Goal: Task Accomplishment & Management: Manage account settings

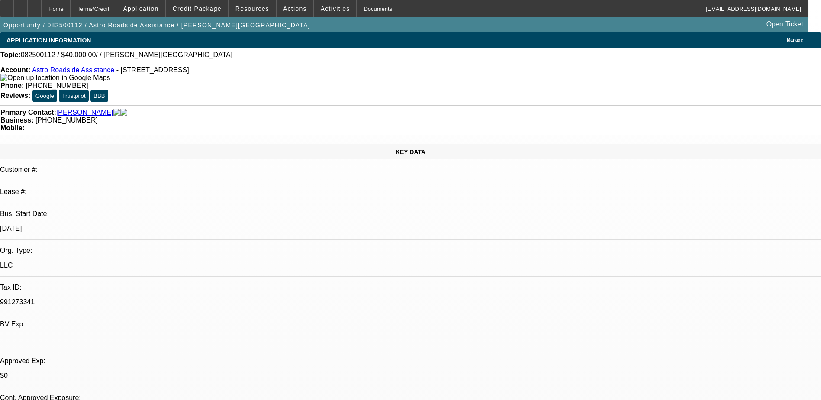
select select "0"
select select "2"
select select "0.1"
select select "1"
select select "2"
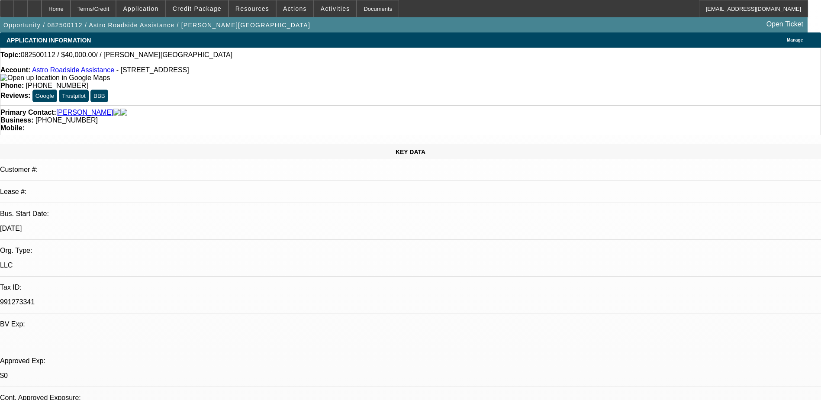
select select "4"
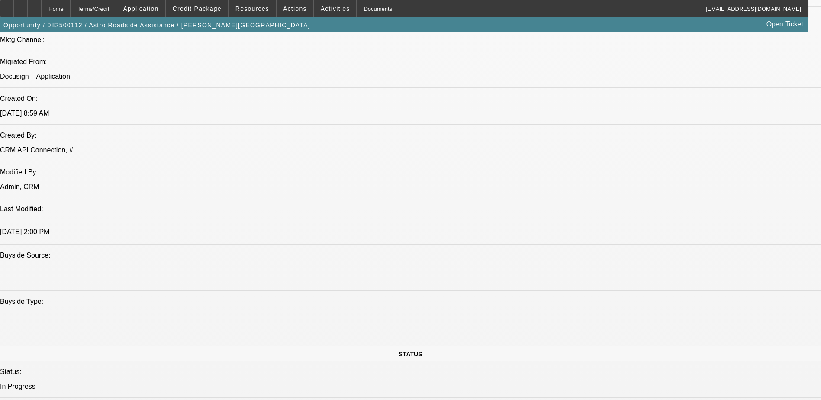
scroll to position [606, 0]
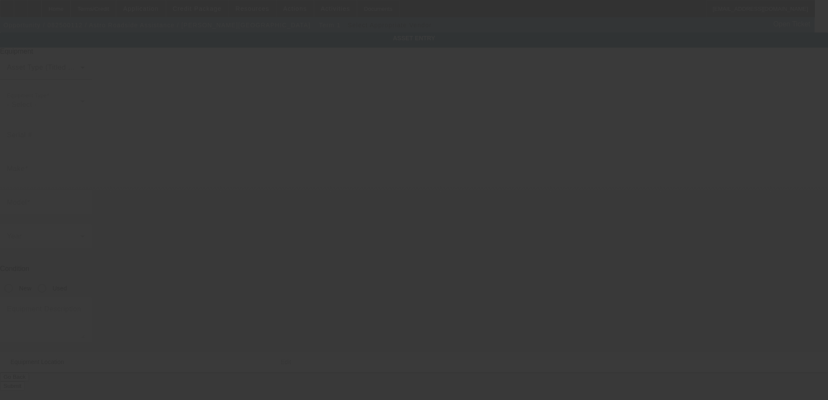
type textarea "Tow Truck; Make: Ram; Model: 5500"
type input "401 Victory Rd"
type input "Apt 12C"
type input "Clarksville"
type input "37042"
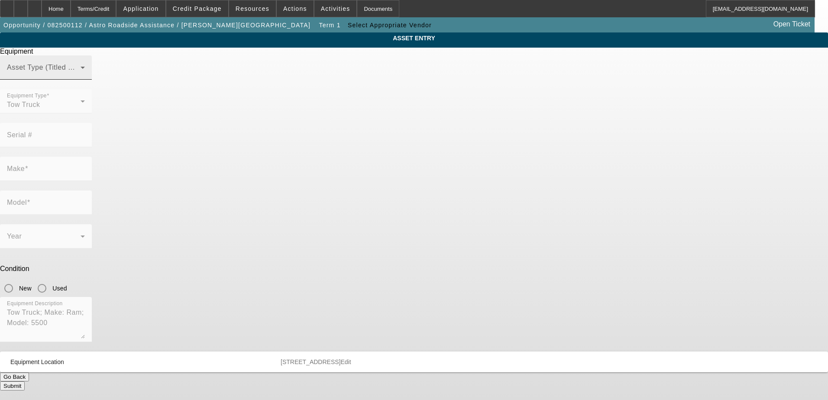
click at [85, 80] on div "Asset Type (Titled or Non-Titled)" at bounding box center [46, 67] width 78 height 24
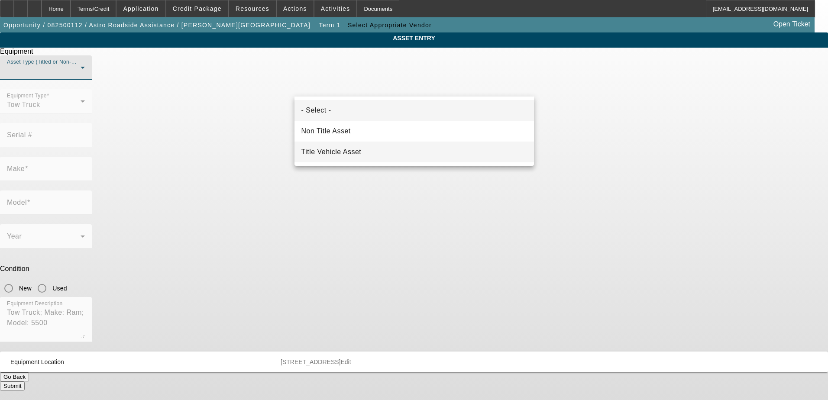
click at [333, 150] on span "Title Vehicle Asset" at bounding box center [331, 152] width 60 height 10
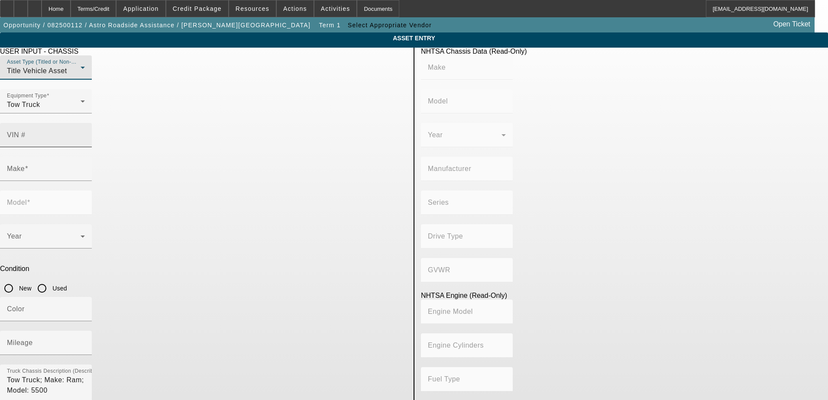
click at [85, 133] on input "VIN #" at bounding box center [46, 138] width 78 height 10
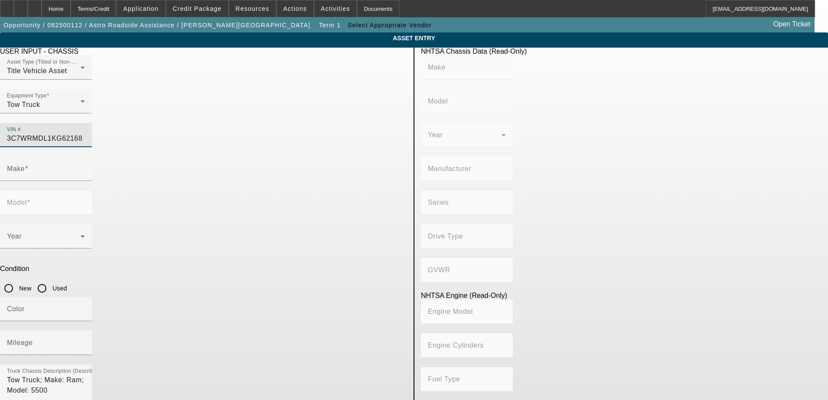
type input "3C7WRMDL1KG621681"
type input "RAM"
type input "5500"
type input "CHRYSLER DE MEXICO TOLUCA"
type input "4x2"
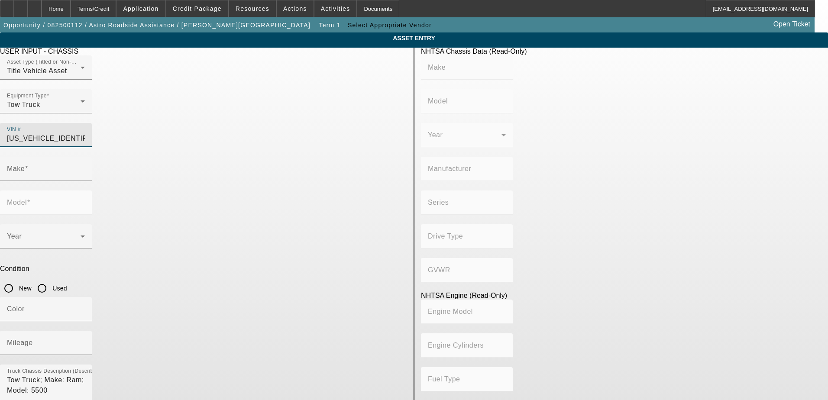
type input "Class 5: 16,001 - 19,500 lb (7,258 - 8,845 kg)"
type input "6"
type input "Diesel"
type input "408.85908543470"
type input "6.7"
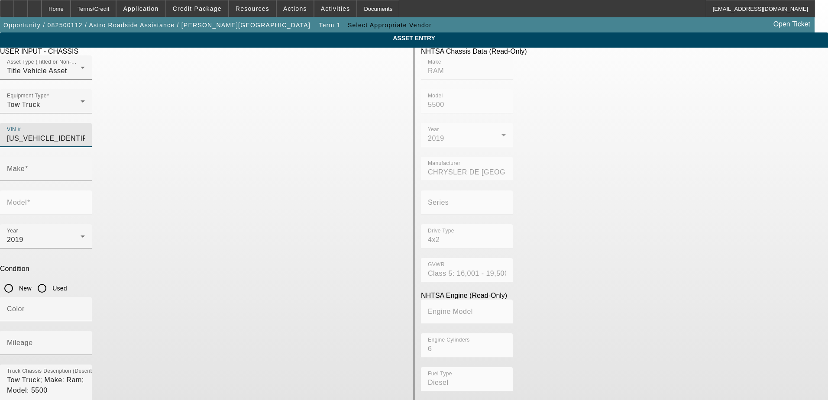
type input "RAM"
type input "5500"
type input "3C7WRMDL1KG621681"
click at [51, 280] on input "Used" at bounding box center [41, 288] width 17 height 17
radio input "true"
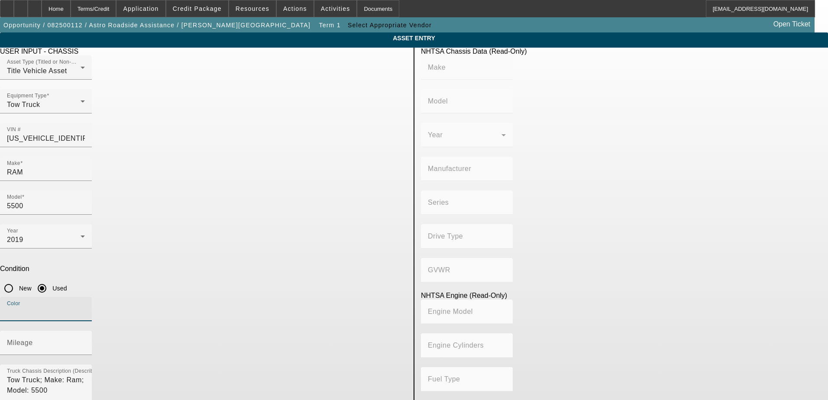
click at [85, 307] on input "Color" at bounding box center [46, 312] width 78 height 10
type input "White"
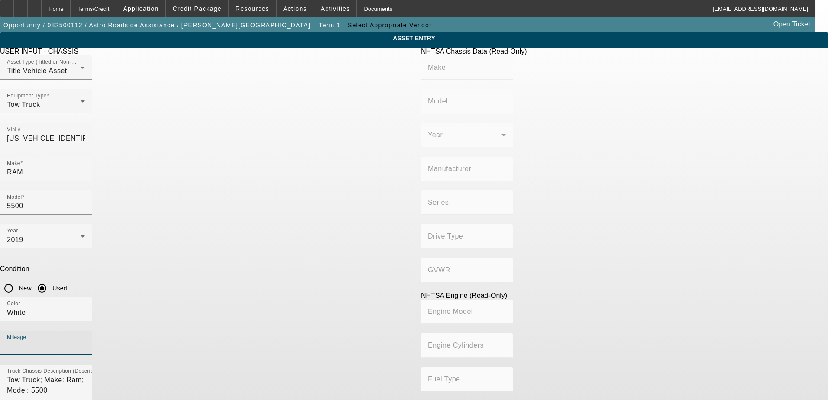
click at [85, 341] on input "Mileage" at bounding box center [46, 346] width 78 height 10
type input "161455"
type input "RAM"
type input "5500"
type input "CHRYSLER DE MEXICO TOLUCA"
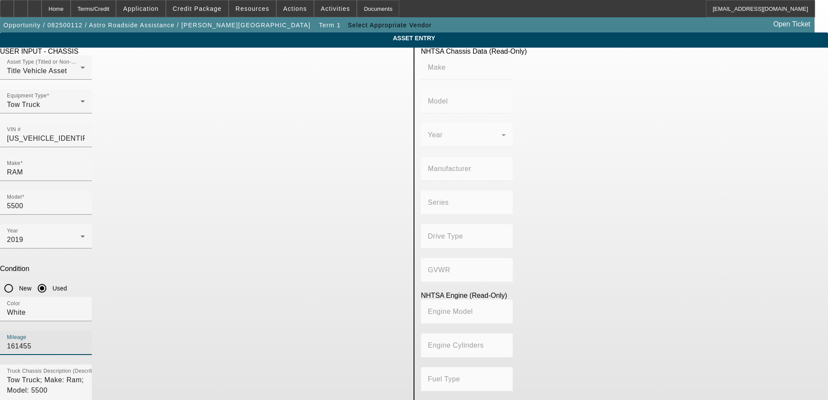
type input "4x2"
type input "Class 5: 16,001 - 19,500 lb (7,258 - 8,845 kg)"
type input "6"
type input "Diesel"
type input "408.85908543470"
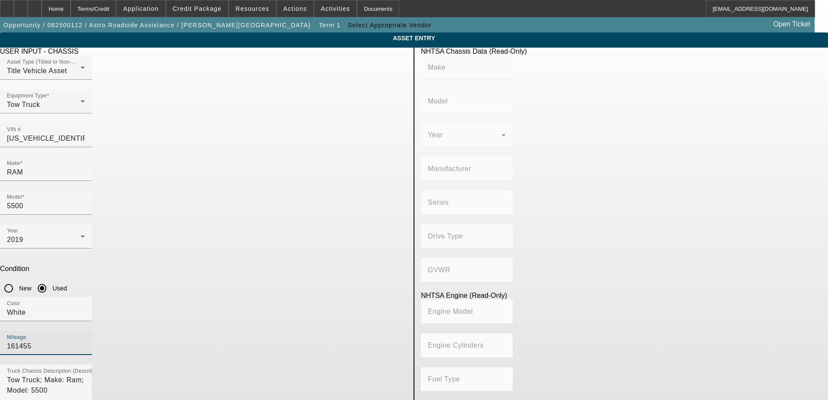
type input "6.7"
type input "161455"
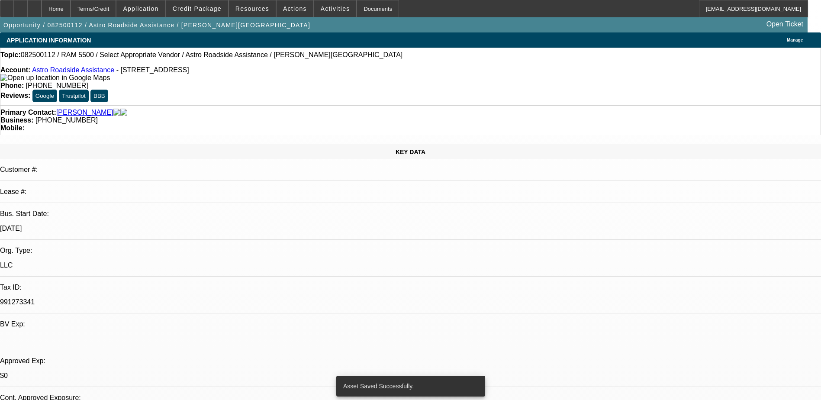
select select "0"
select select "2"
select select "0.1"
select select "4"
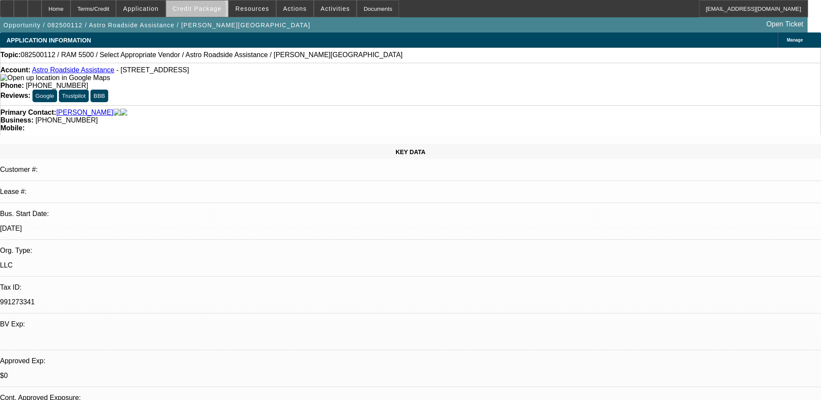
click at [209, 11] on span "Credit Package" at bounding box center [197, 8] width 49 height 7
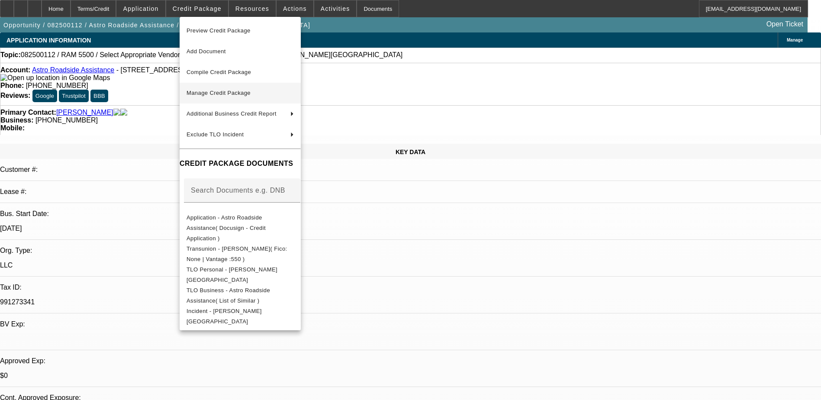
click at [245, 86] on button "Manage Credit Package" at bounding box center [240, 93] width 121 height 21
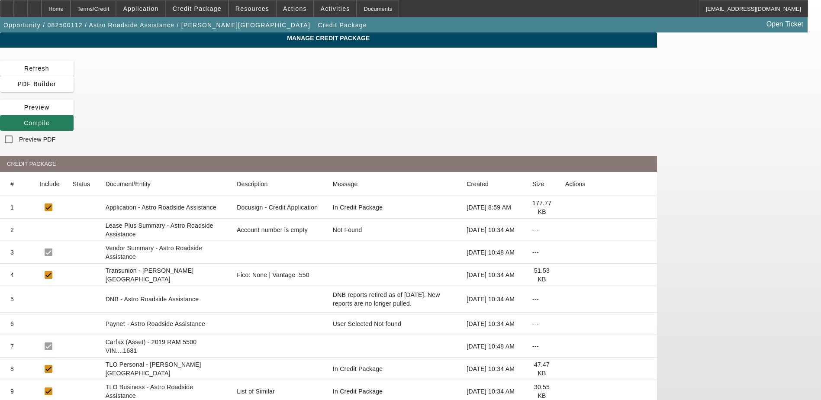
click at [50, 119] on span "Compile" at bounding box center [37, 122] width 26 height 7
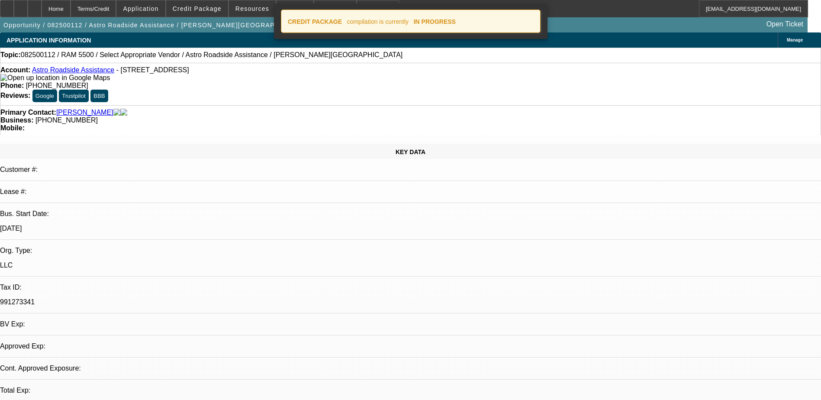
select select "0"
select select "2"
select select "0.1"
select select "4"
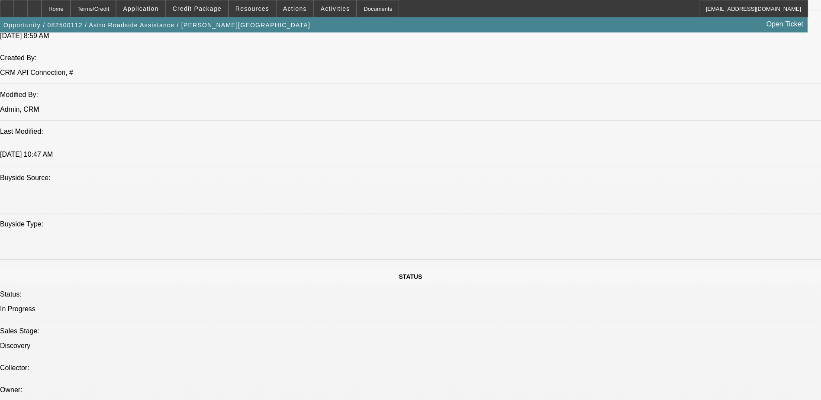
scroll to position [710, 0]
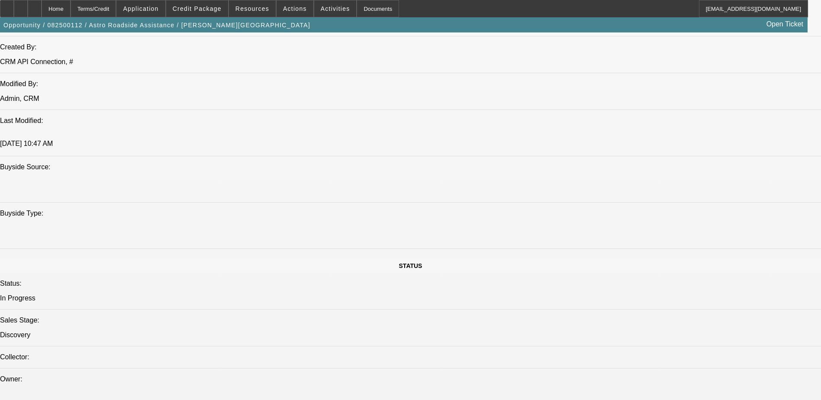
scroll to position [705, 0]
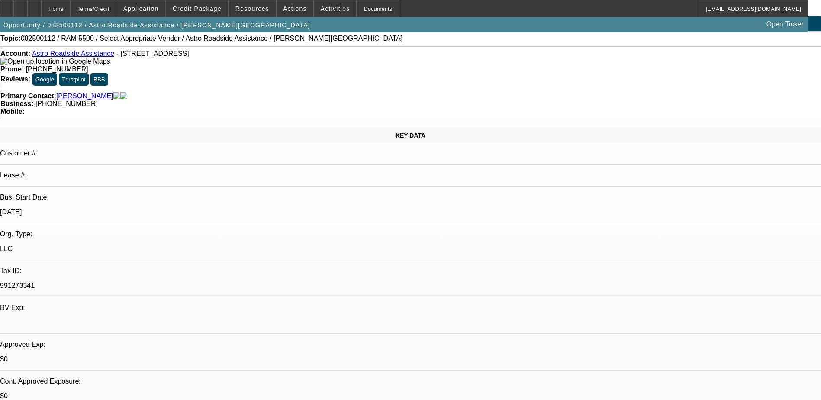
scroll to position [0, 0]
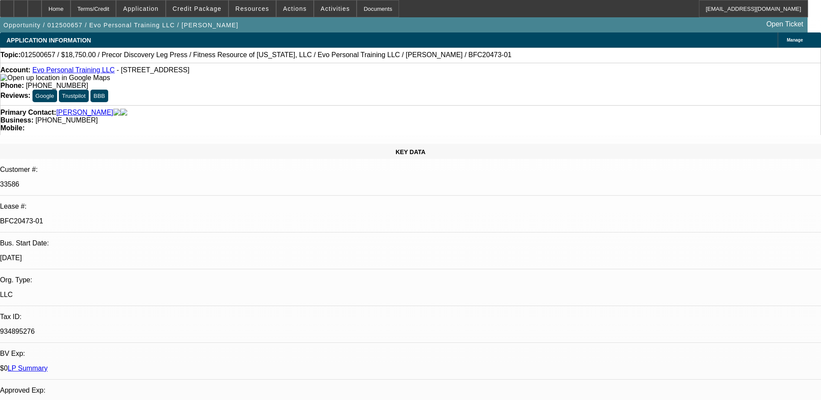
select select "0"
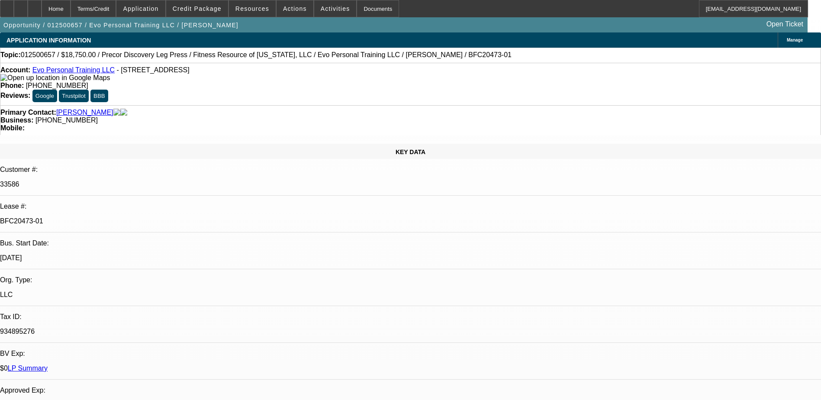
select select "0"
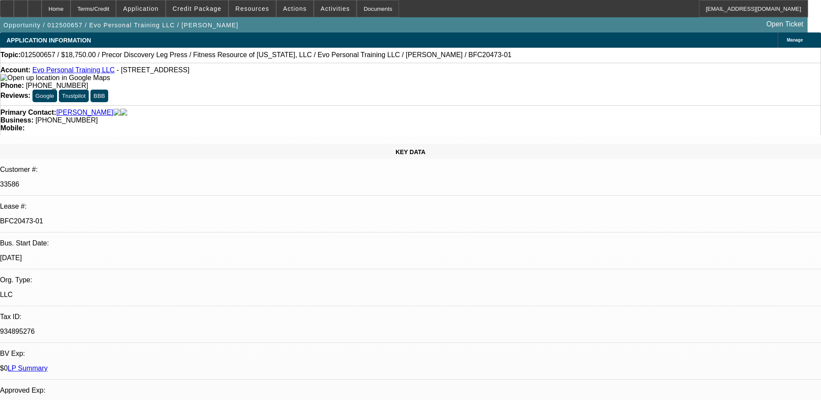
select select "0"
select select "1"
select select "6"
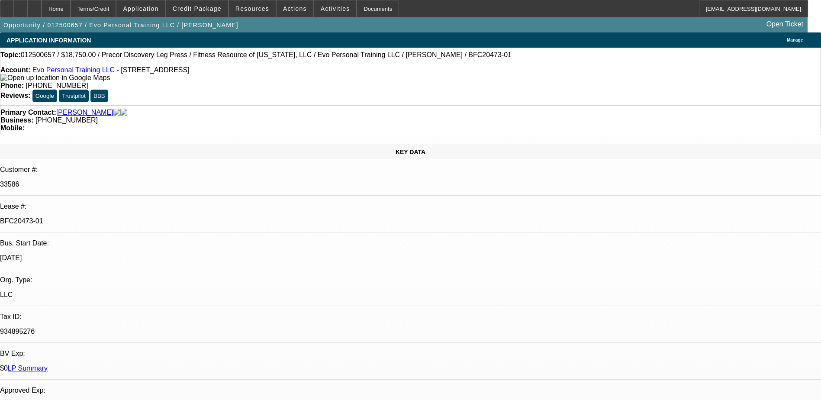
select select "1"
select select "6"
select select "1"
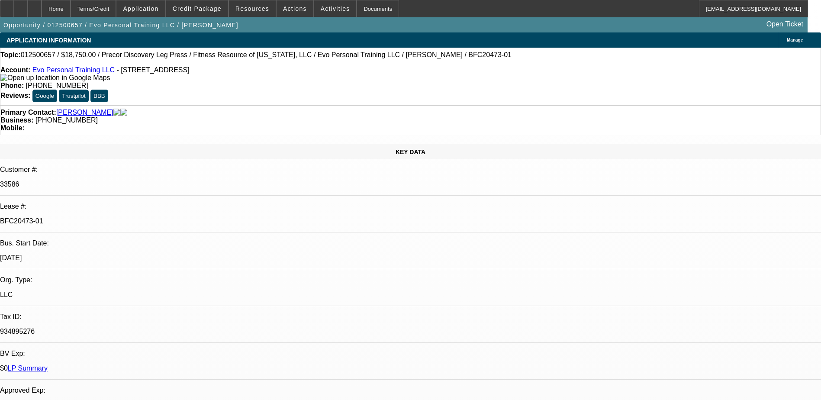
select select "6"
select select "1"
select select "6"
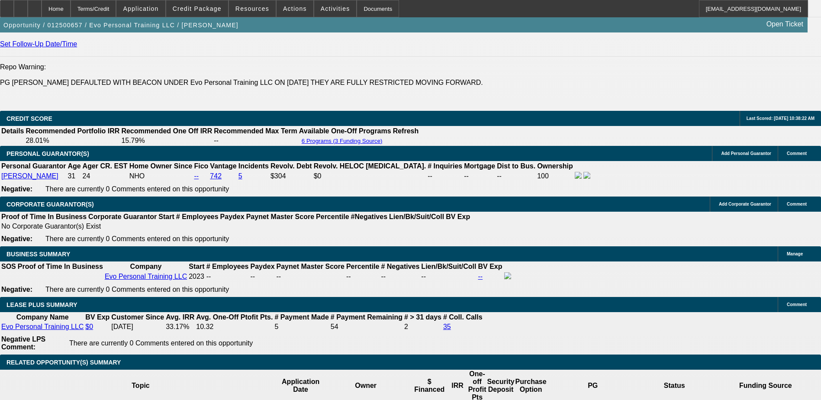
scroll to position [1342, 0]
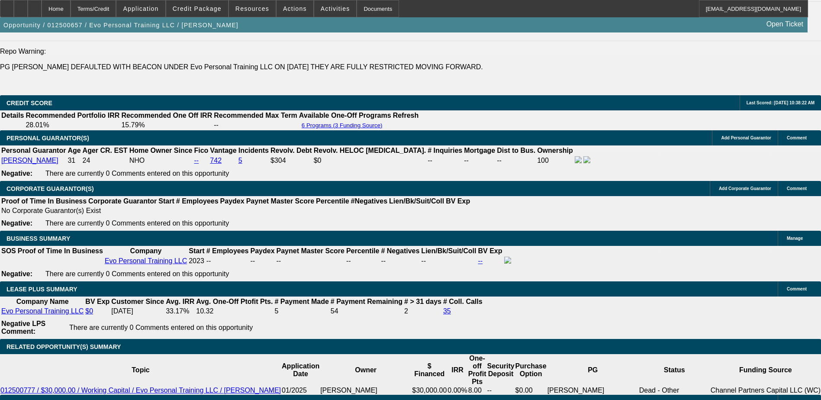
scroll to position [1299, 0]
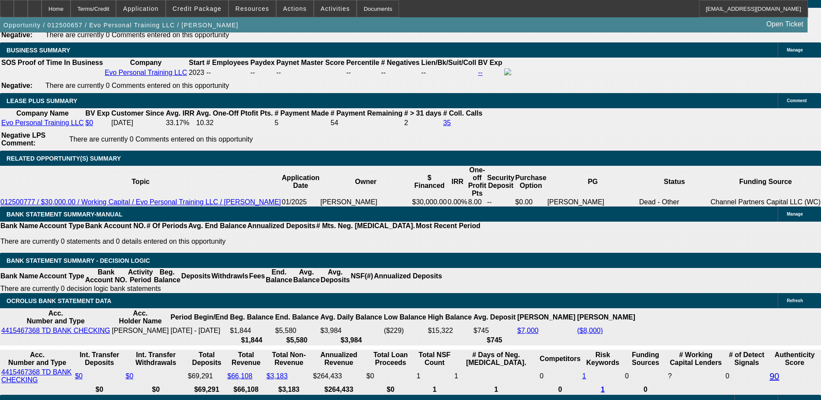
scroll to position [1515, 0]
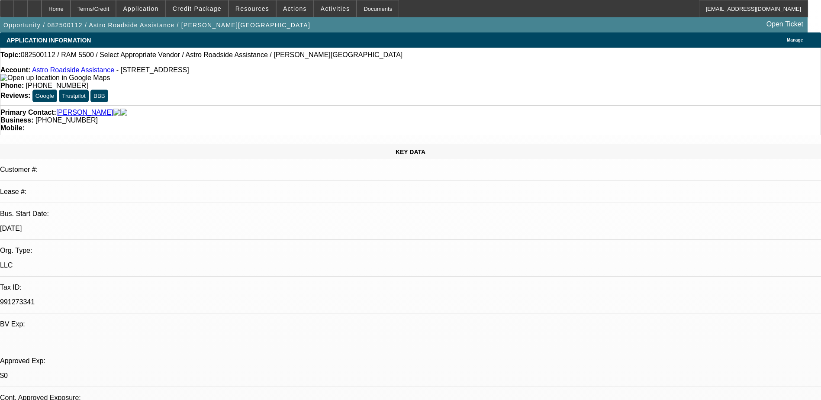
select select "0"
select select "2"
select select "0.1"
select select "4"
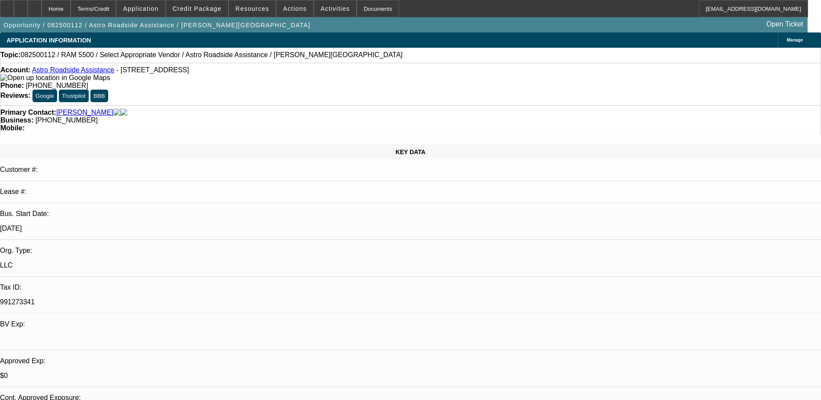
drag, startPoint x: 341, startPoint y: 71, endPoint x: 301, endPoint y: 79, distance: 41.1
click at [301, 79] on div "Account: Astro Roadside Assistance - 401 Victory Rd Apt 12C, Clarksville, TN 37…" at bounding box center [410, 84] width 821 height 42
copy span "[PHONE_NUMBER]"
drag, startPoint x: 617, startPoint y: 257, endPoint x: 553, endPoint y: 244, distance: 65.0
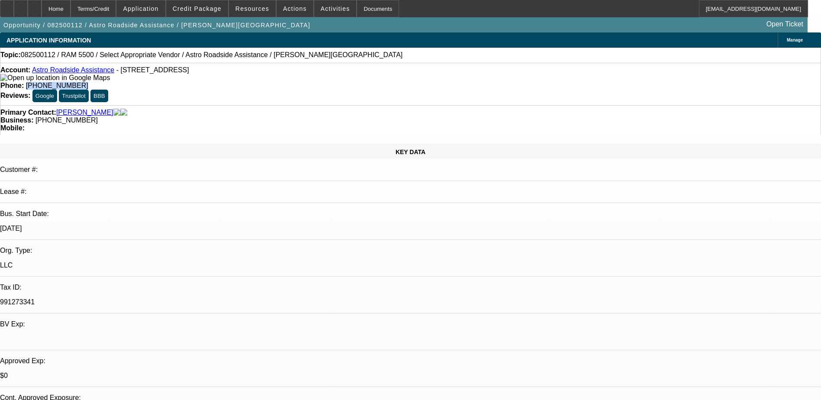
copy div "LVM sent text ([DATE]); SE ([DATE]); LVM ([DATE]); sent text ([DATE]); LVM ([DA…"
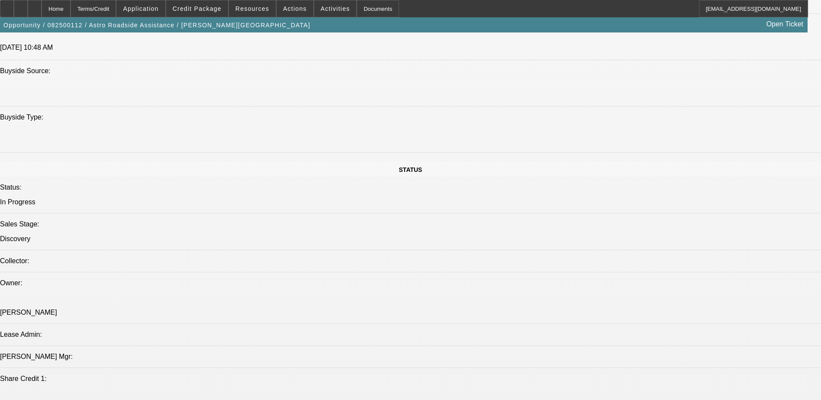
scroll to position [866, 0]
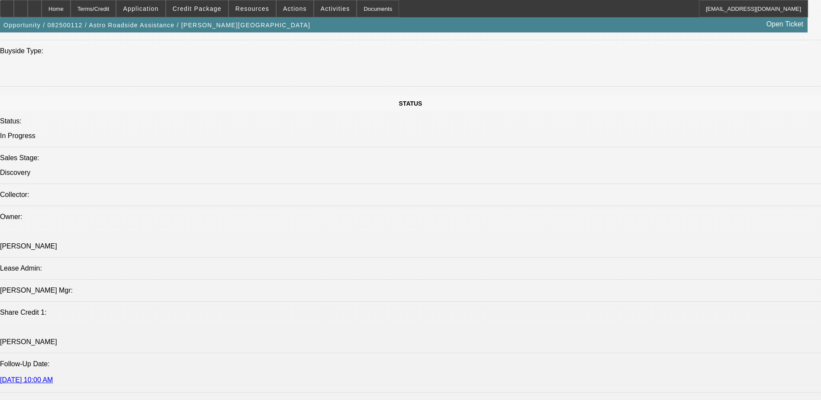
click at [35, 6] on icon at bounding box center [35, 6] width 0 height 0
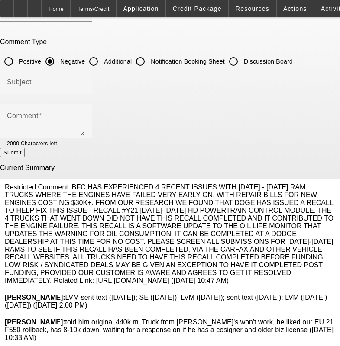
scroll to position [55, 0]
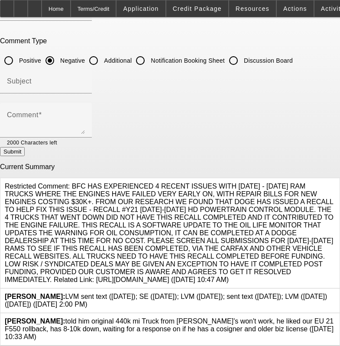
drag, startPoint x: 118, startPoint y: 294, endPoint x: 74, endPoint y: 287, distance: 45.1
click at [74, 293] on div "Higgins, Samuel: LVM sent text (08/27/25); SE (8/21/25); LVM (8/15/25); sent te…" at bounding box center [170, 301] width 330 height 16
copy span "LVM sent text (08/27/25); SE (8/21/25); LVM (8/15/25); sent text (8/14/25); LVM…"
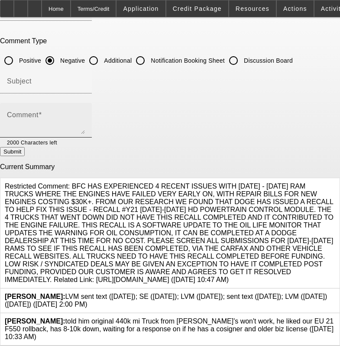
click at [85, 116] on textarea "Comment" at bounding box center [46, 123] width 78 height 21
paste textarea "LVM sent text (08/27/25); SE (8/21/25); LVM (8/15/25); sent text (8/14/25); LVM…"
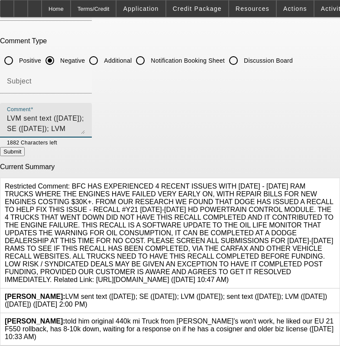
click at [21, 114] on textarea "LVM sent text (08/27/25); SE (8/21/25); LVM (8/15/25); sent text (8/14/25); LVM…" at bounding box center [46, 123] width 78 height 21
click at [41, 114] on textarea "LVM, se (09/04); LVM sent text (08/27/25); SE (8/21/25); LVM (8/15/25); sent te…" at bounding box center [46, 123] width 78 height 21
type textarea "LVM, se, closing tmro (09/04); LVM sent text (08/27/25); SE (8/21/25); LVM (8/1…"
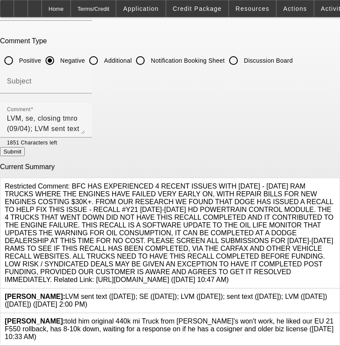
click at [25, 152] on button "Submit" at bounding box center [12, 151] width 25 height 9
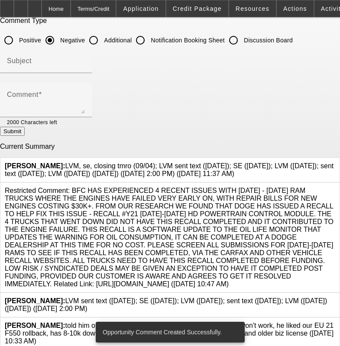
scroll to position [79, 0]
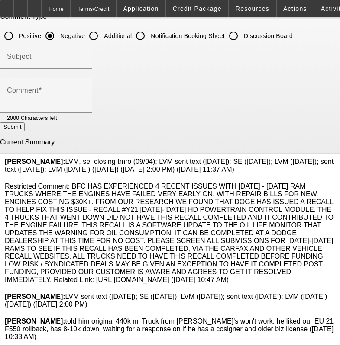
click at [335, 293] on icon at bounding box center [335, 293] width 0 height 0
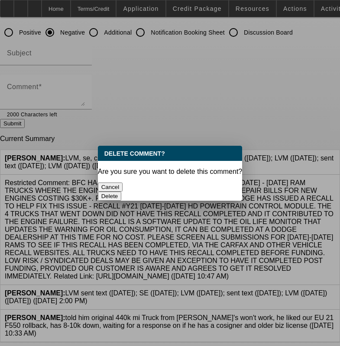
click at [122, 192] on button "Delete" at bounding box center [110, 196] width 24 height 9
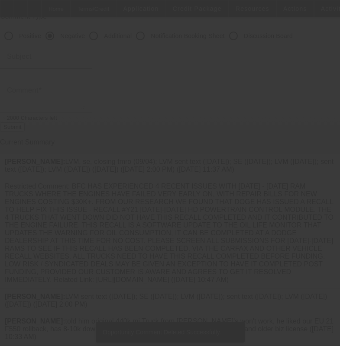
scroll to position [55, 0]
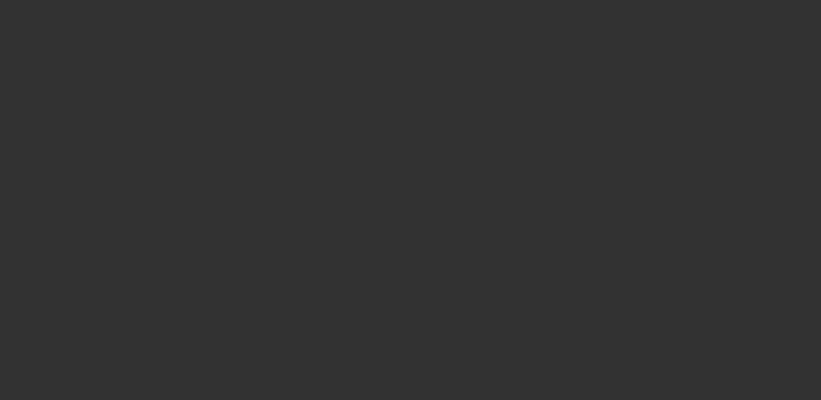
select select "0"
select select "2"
select select "0.1"
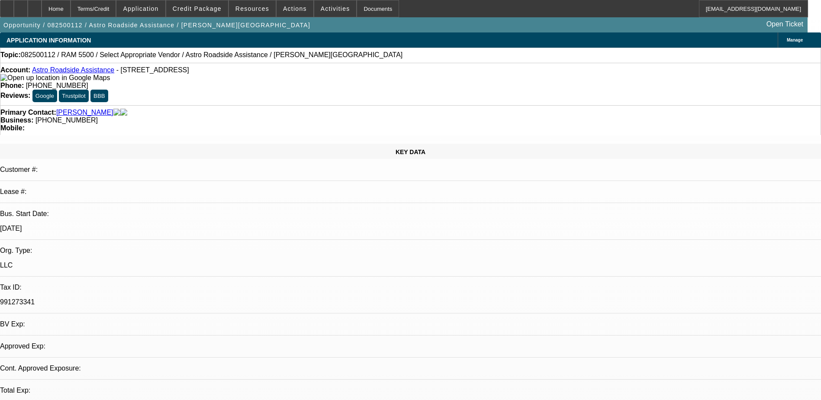
select select "1"
select select "2"
select select "4"
select select "0"
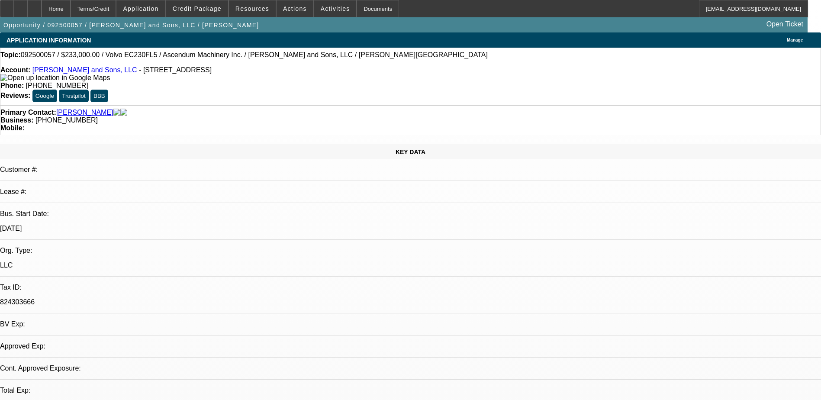
select select "2"
select select "0"
select select "6"
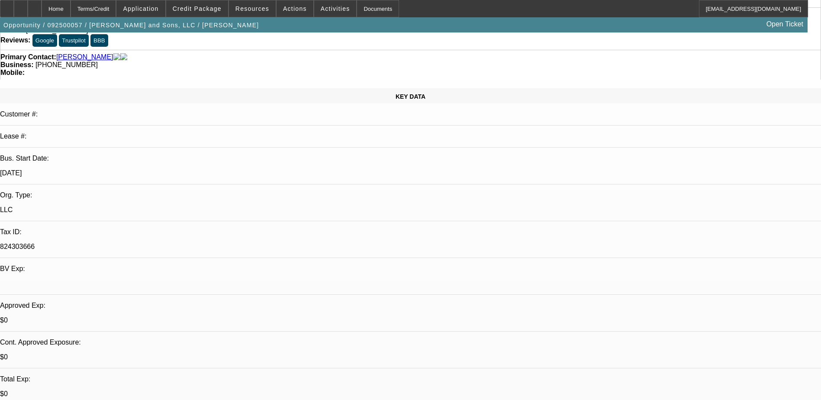
scroll to position [43, 0]
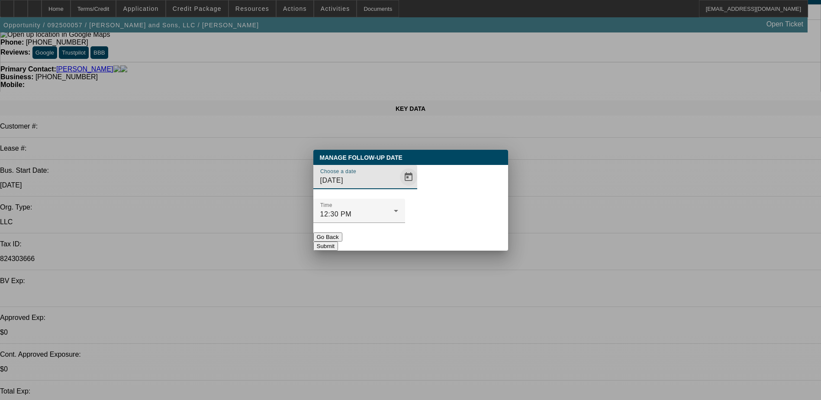
click at [398, 187] on span "Open calendar" at bounding box center [408, 177] width 21 height 21
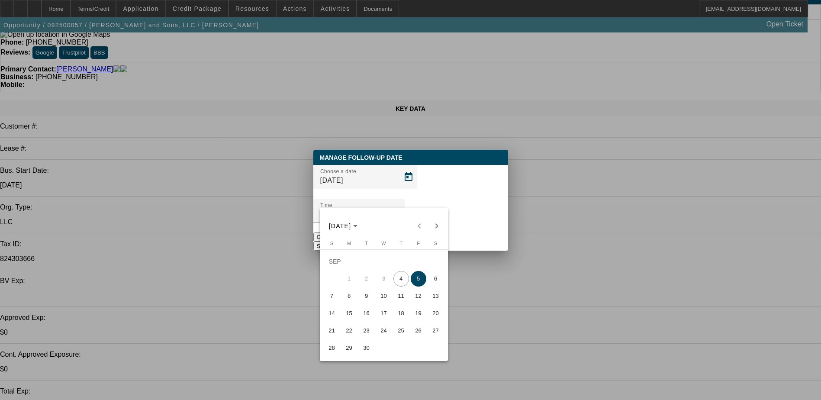
click at [403, 313] on span "18" at bounding box center [402, 314] width 16 height 16
type input "9/18/2025"
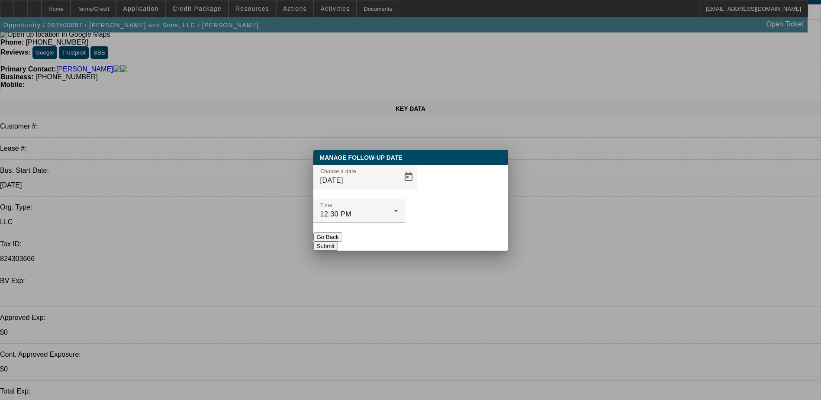
click at [338, 242] on button "Submit" at bounding box center [325, 246] width 25 height 9
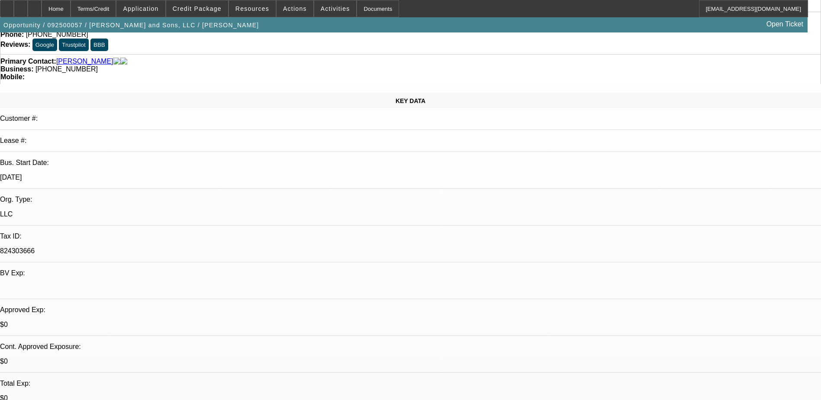
scroll to position [130, 0]
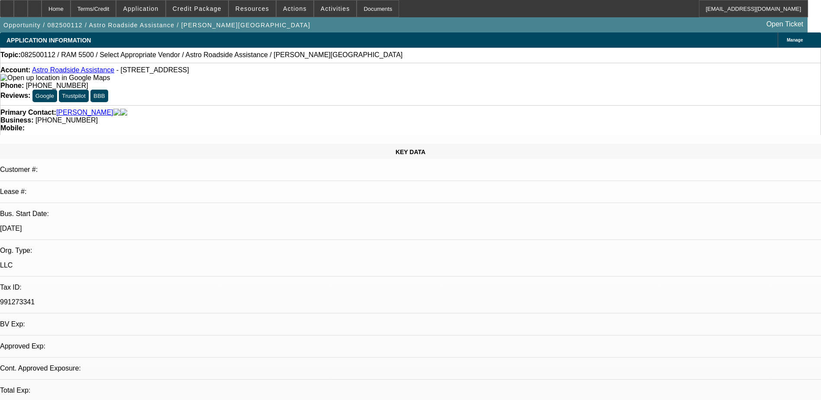
select select "0"
select select "2"
select select "0.1"
select select "1"
select select "2"
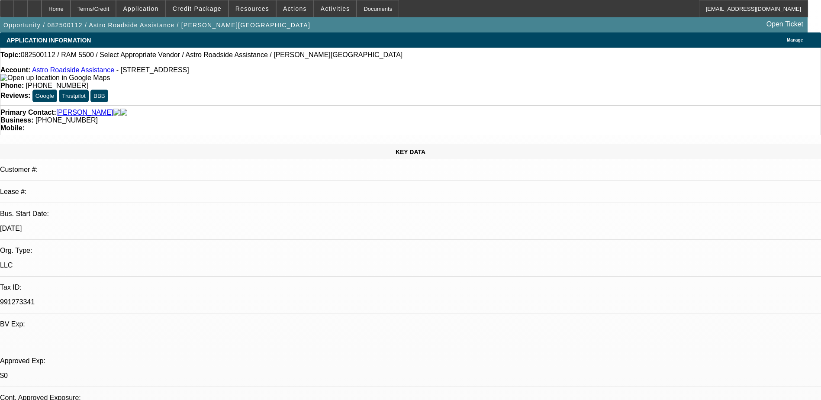
select select "4"
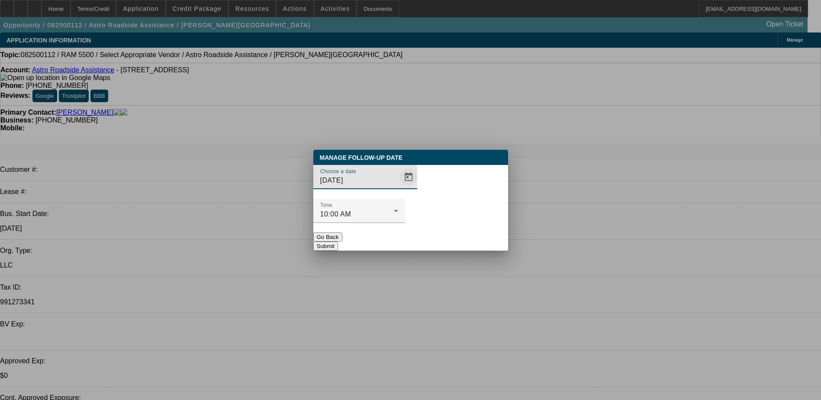
click at [398, 187] on span "Open calendar" at bounding box center [408, 177] width 21 height 21
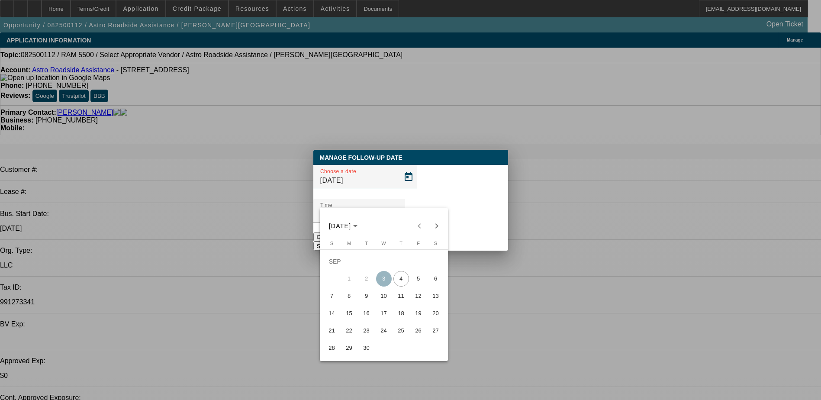
click at [417, 283] on span "5" at bounding box center [419, 279] width 16 height 16
type input "[DATE]"
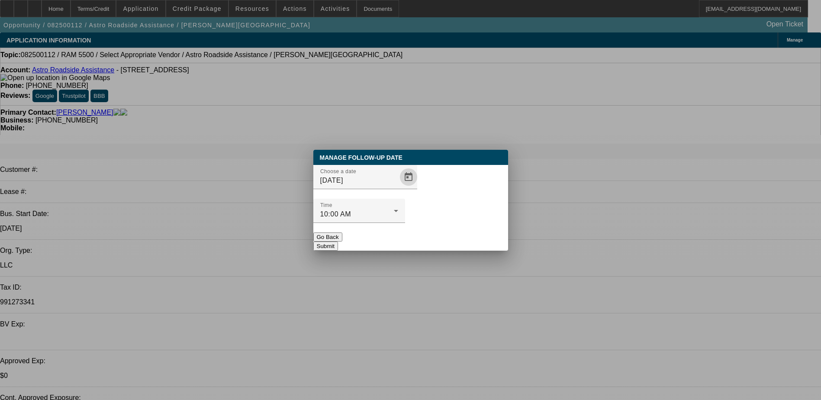
click at [338, 242] on button "Submit" at bounding box center [325, 246] width 25 height 9
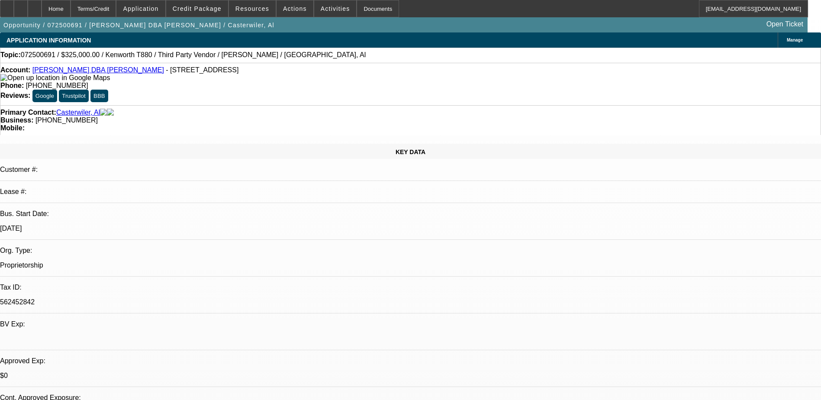
select select "0"
select select "0.1"
select select "0"
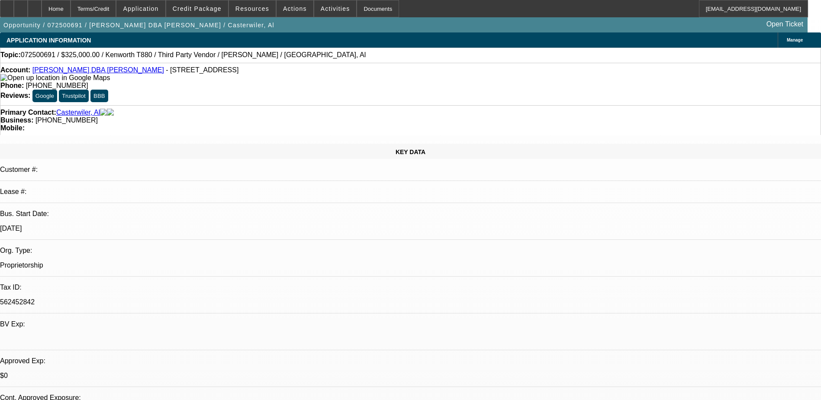
select select "0.1"
select select "0"
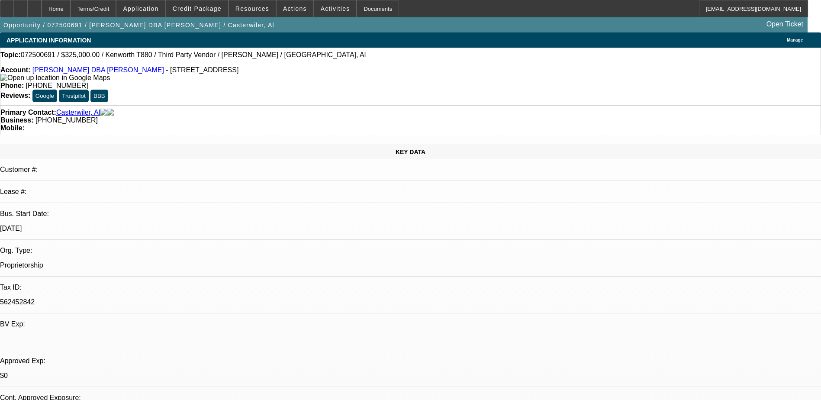
select select "0"
select select "1"
select select "6"
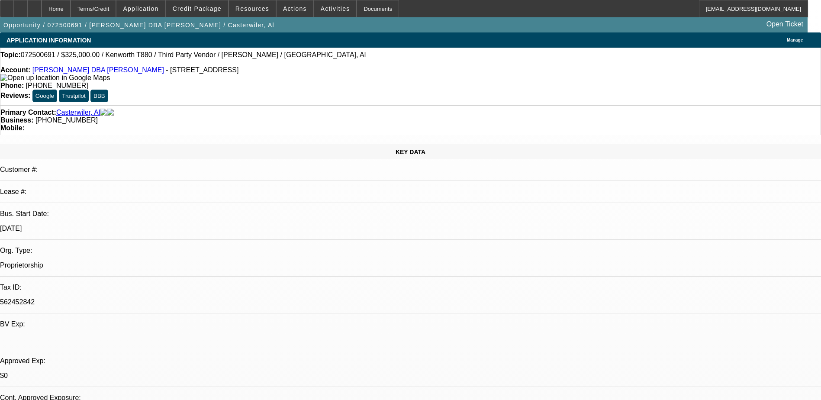
select select "1"
select select "6"
select select "1"
select select "2"
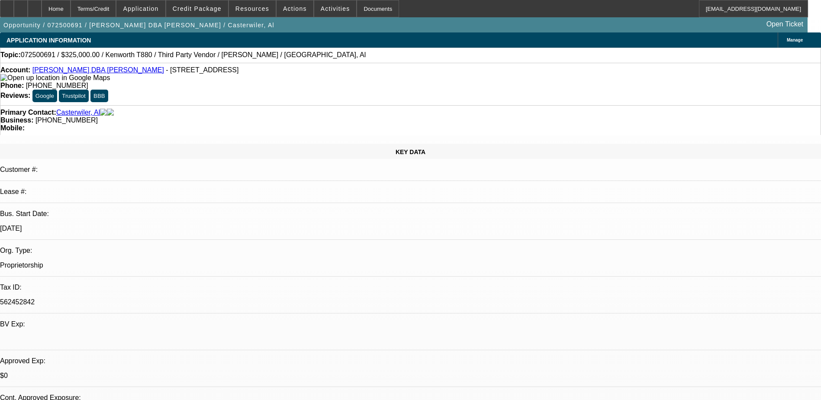
select select "6"
select select "1"
select select "9"
select select "6"
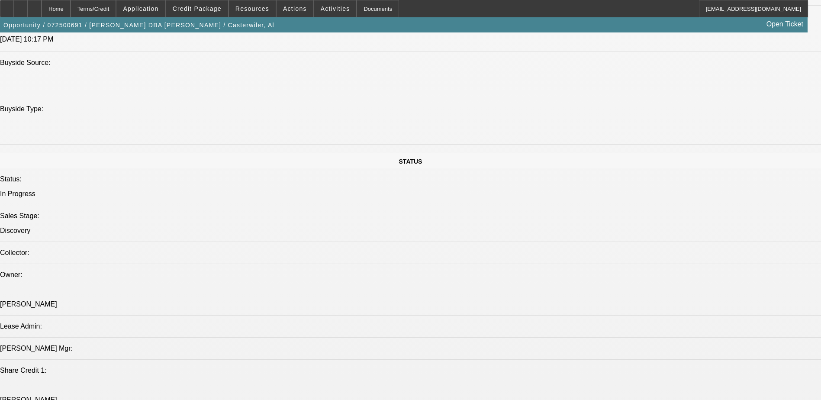
scroll to position [953, 0]
